Goal: Register for event/course

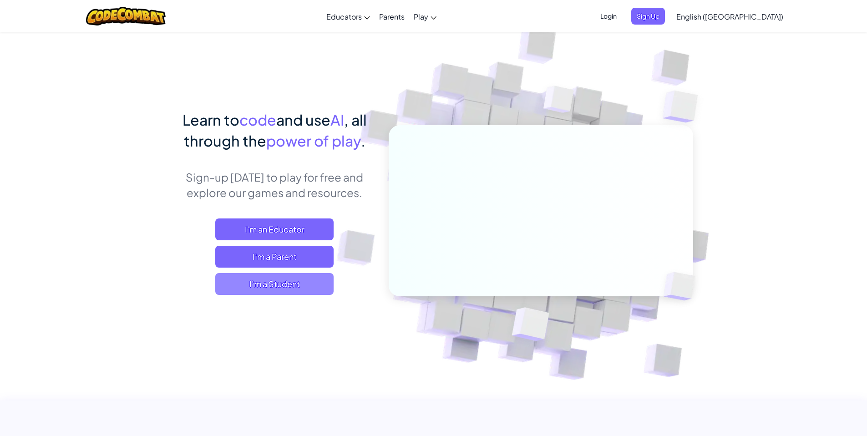
click at [282, 281] on span "I'm a Student" at bounding box center [274, 284] width 118 height 22
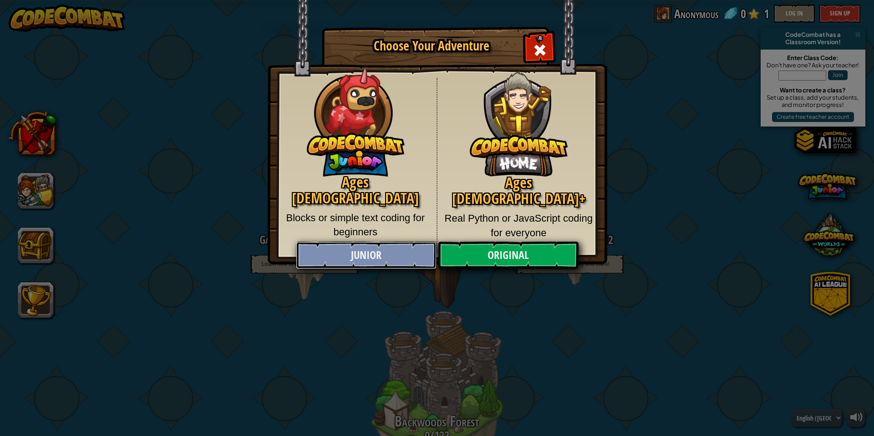
click at [387, 250] on link "Junior" at bounding box center [366, 255] width 140 height 27
